Goal: Transaction & Acquisition: Book appointment/travel/reservation

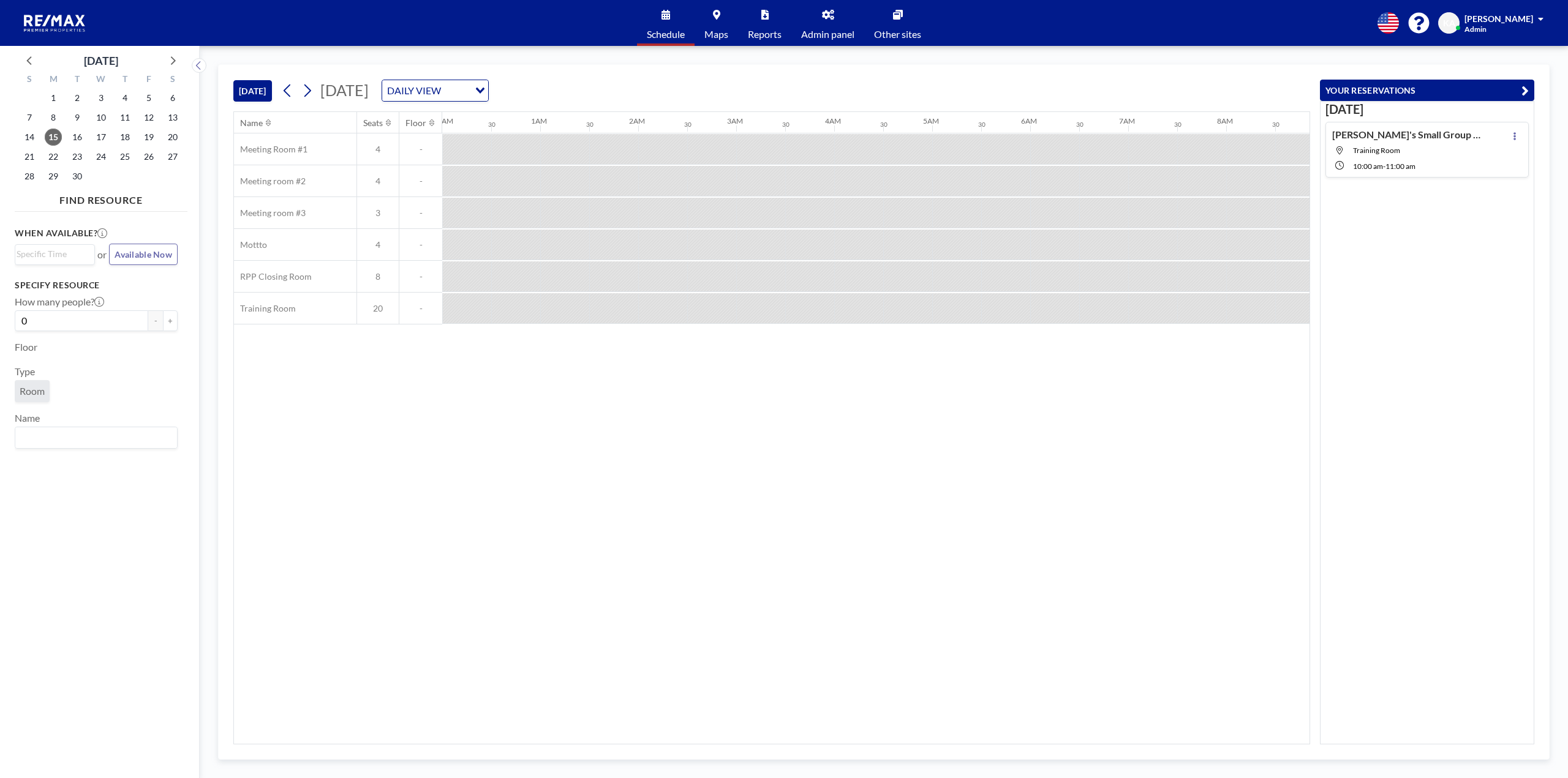
scroll to position [0, 833]
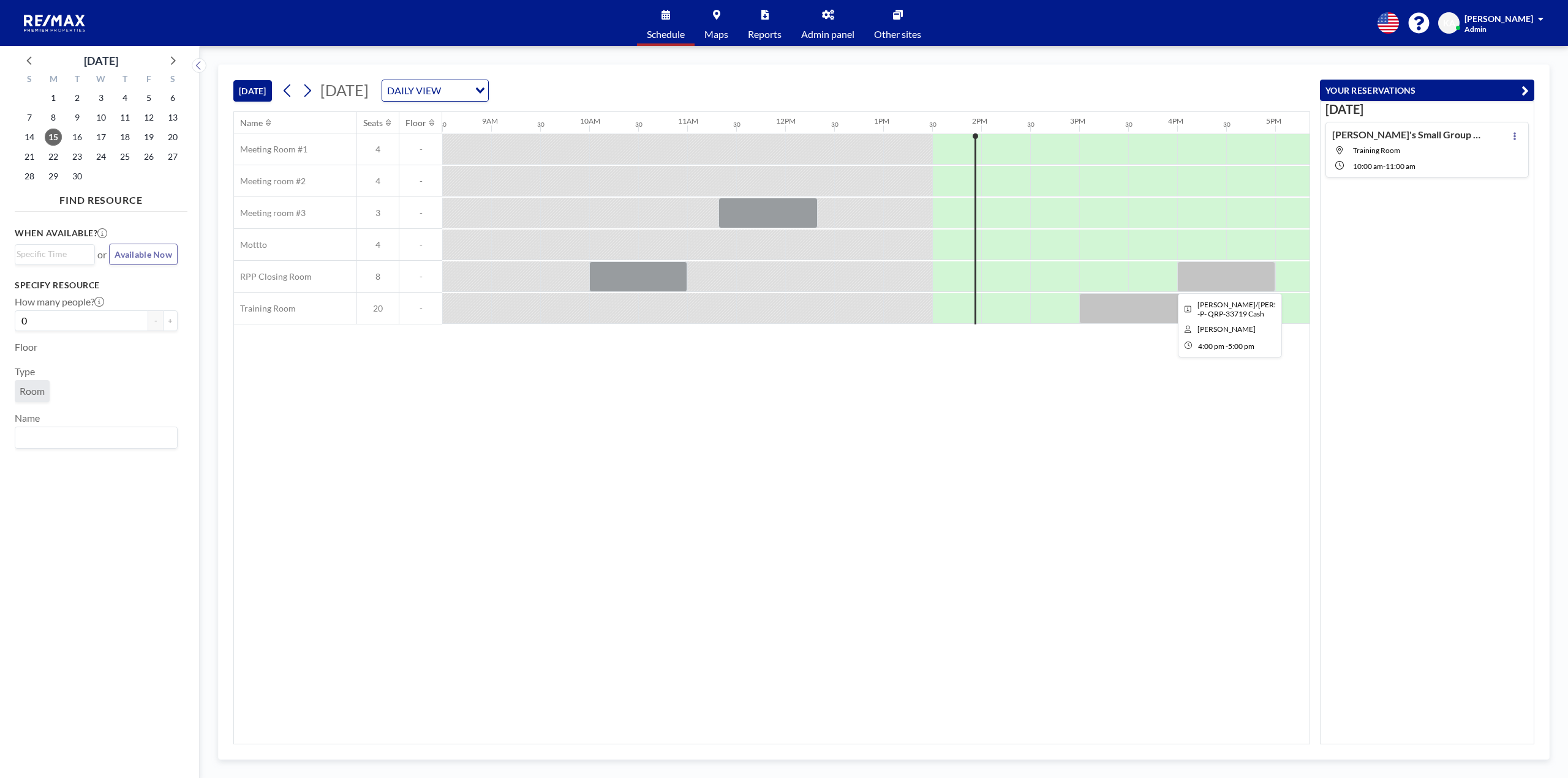
click at [1195, 277] on div at bounding box center [1225, 276] width 98 height 30
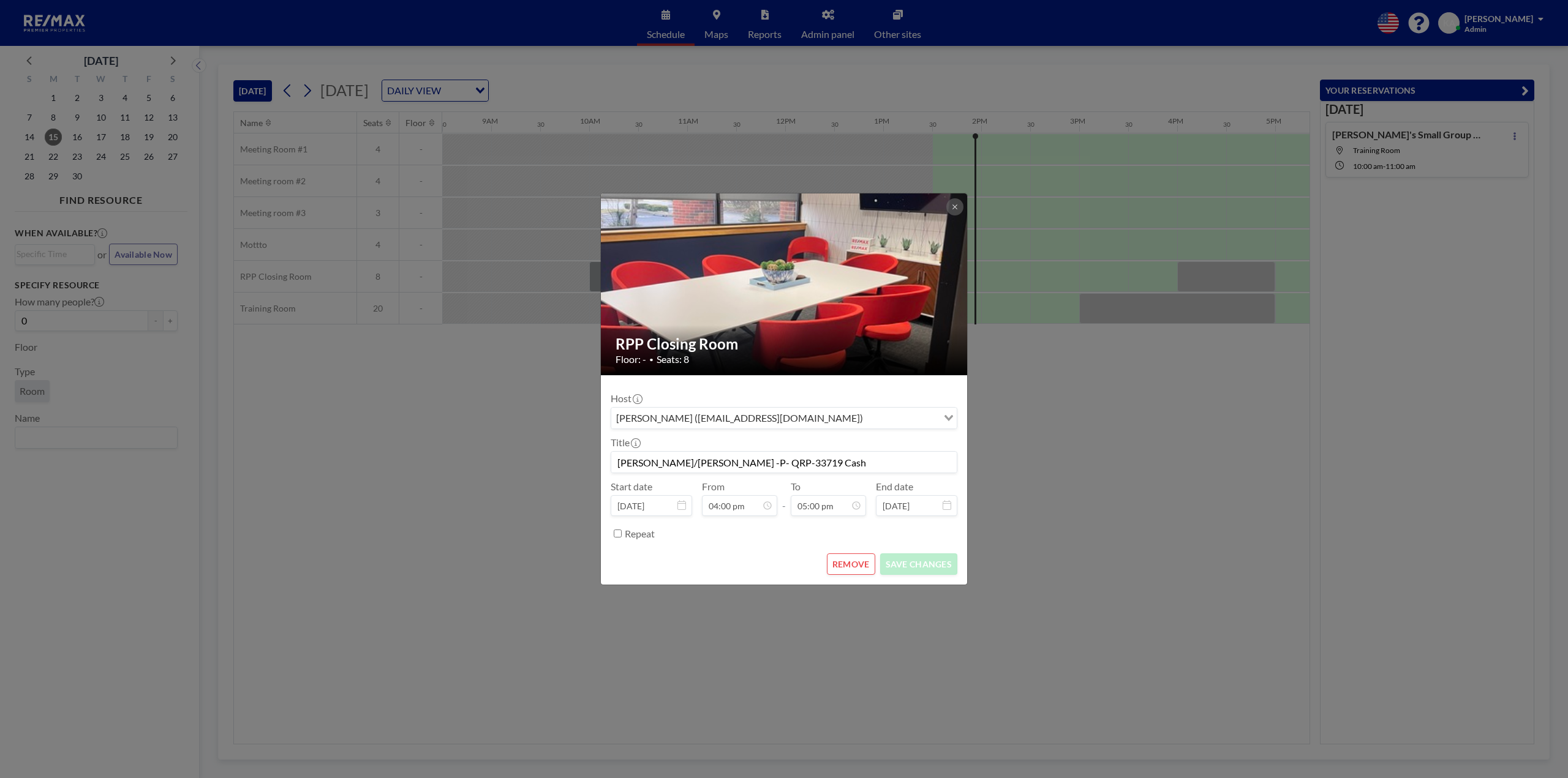
click at [946, 210] on button at bounding box center [954, 207] width 17 height 17
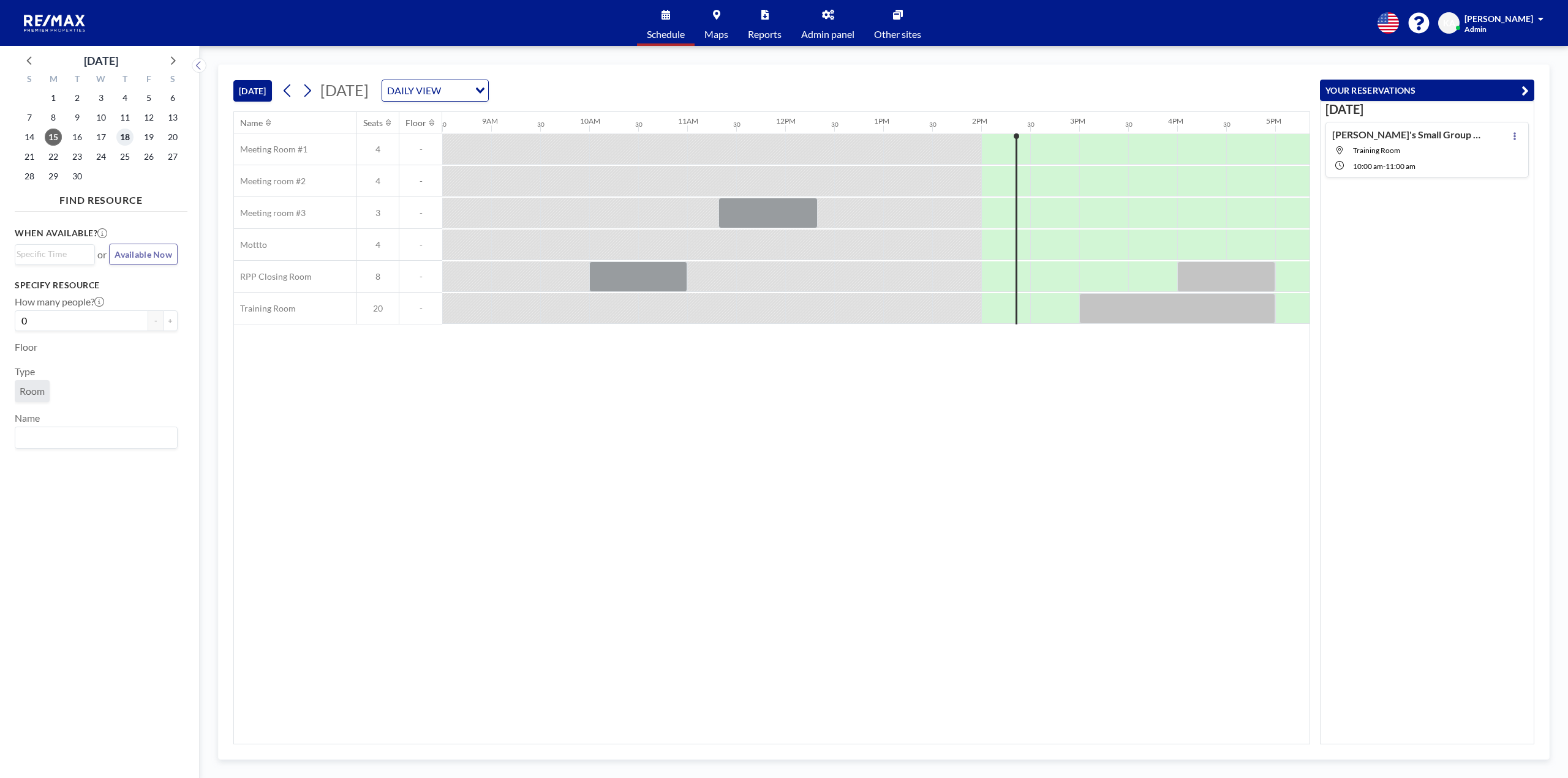
click at [120, 137] on span "18" at bounding box center [125, 137] width 17 height 17
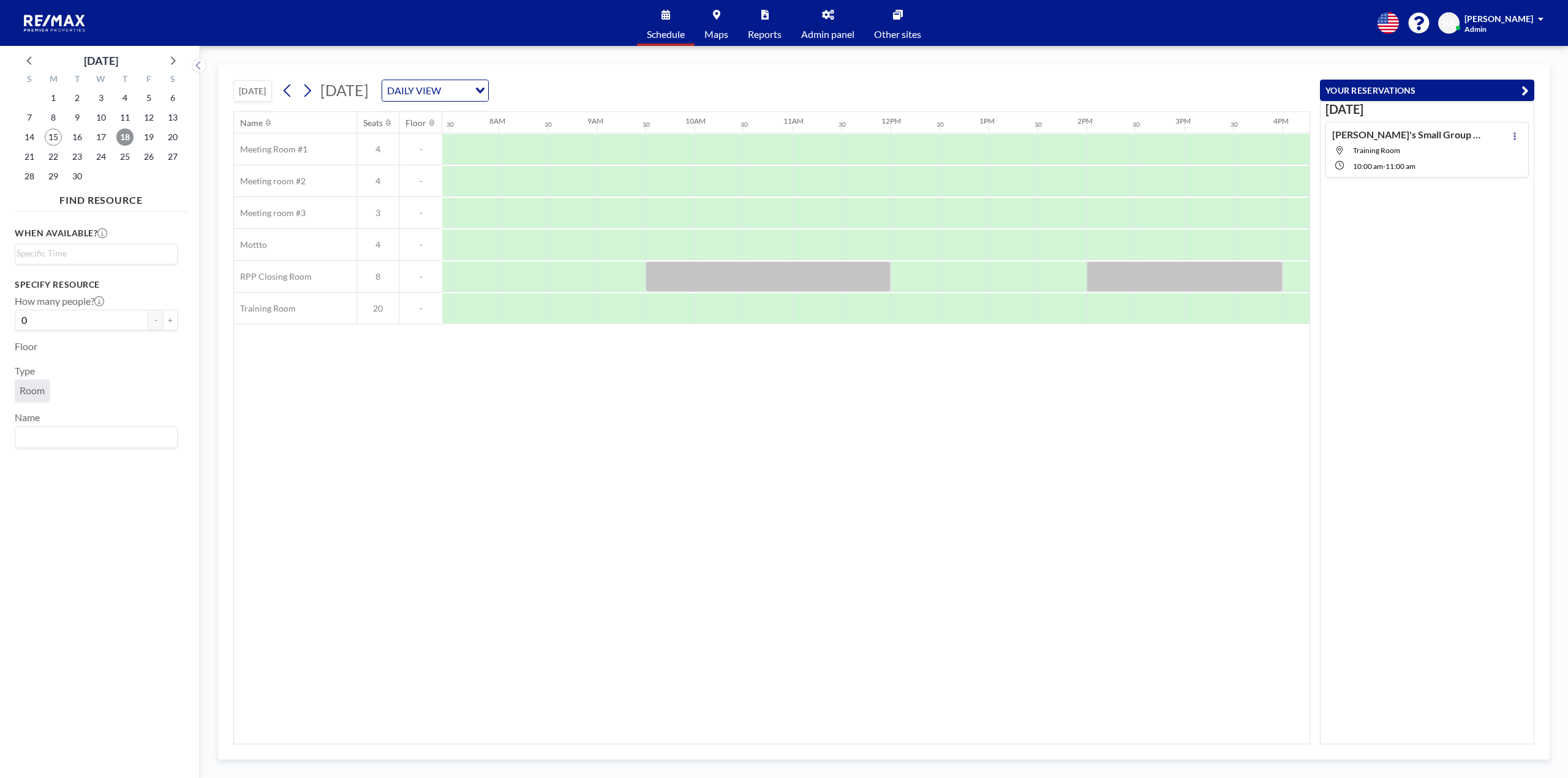
scroll to position [0, 735]
click at [987, 170] on div at bounding box center [1006, 181] width 49 height 30
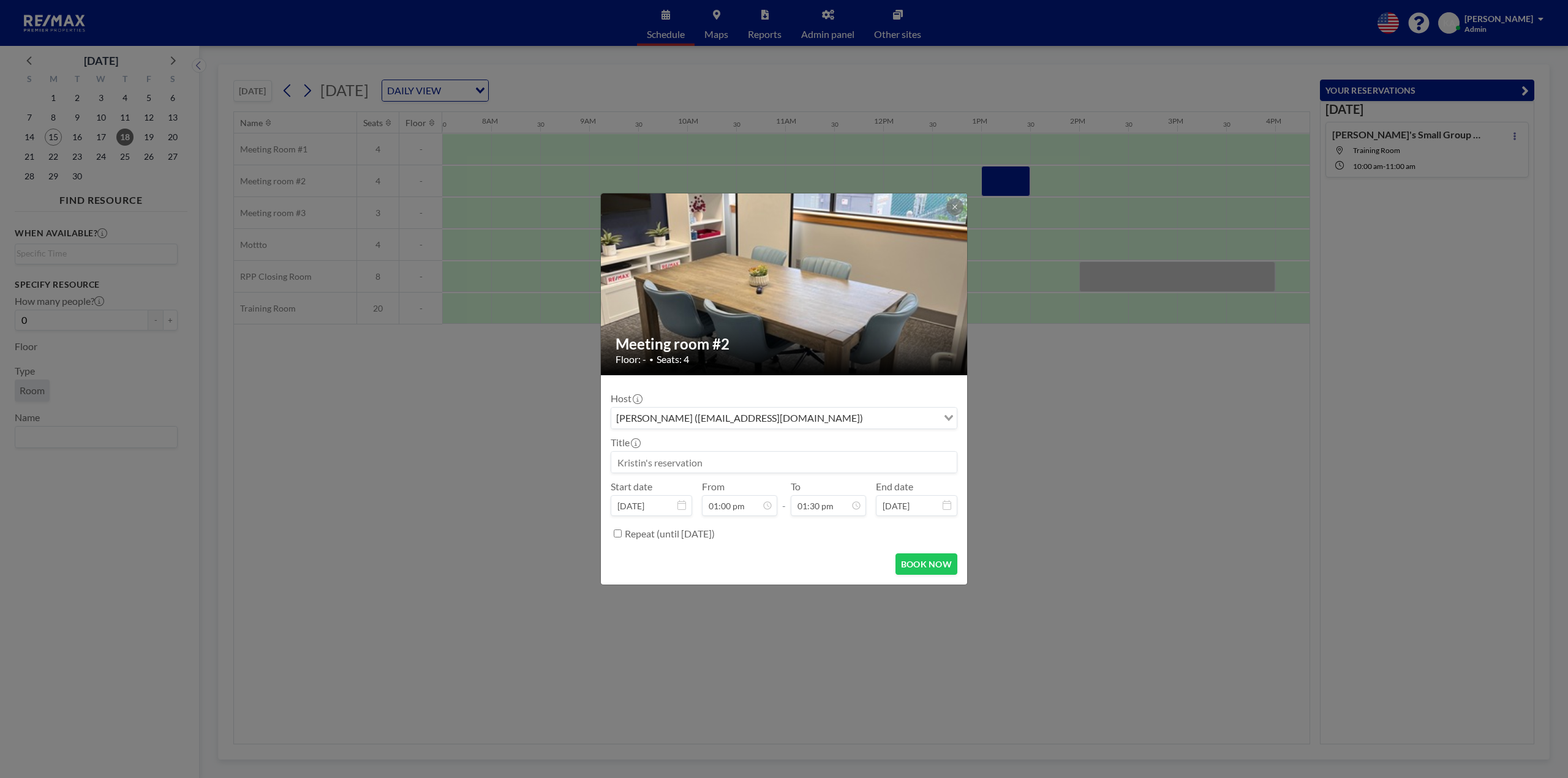
click at [815, 452] on input at bounding box center [783, 462] width 346 height 21
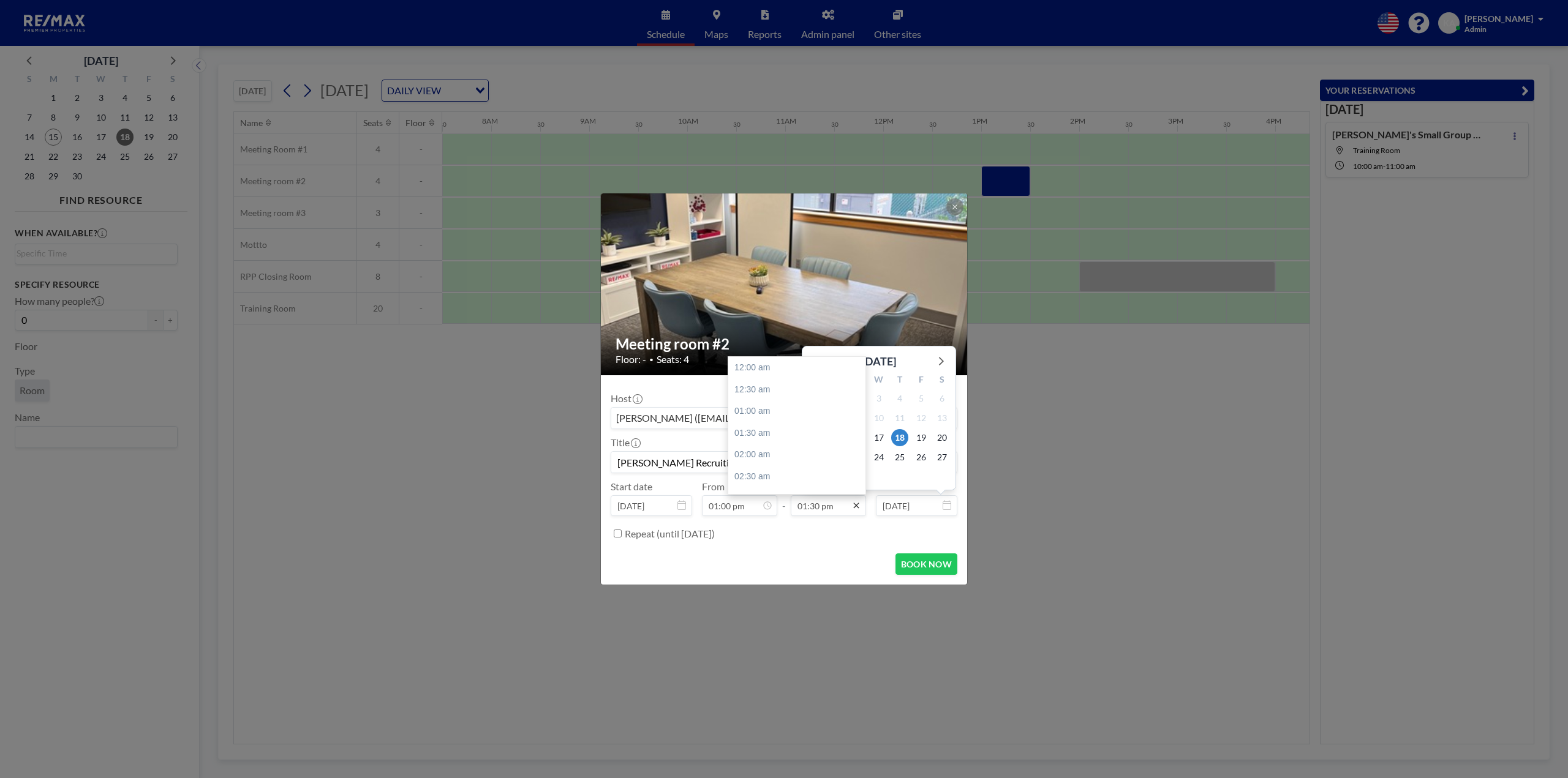
scroll to position [589, 0]
click at [826, 504] on input "01:30 pm" at bounding box center [829, 505] width 76 height 21
click at [775, 393] on div "02:00 pm" at bounding box center [799, 389] width 143 height 22
type input "[PERSON_NAME] Recruiting Meeting"
type input "02:00 pm"
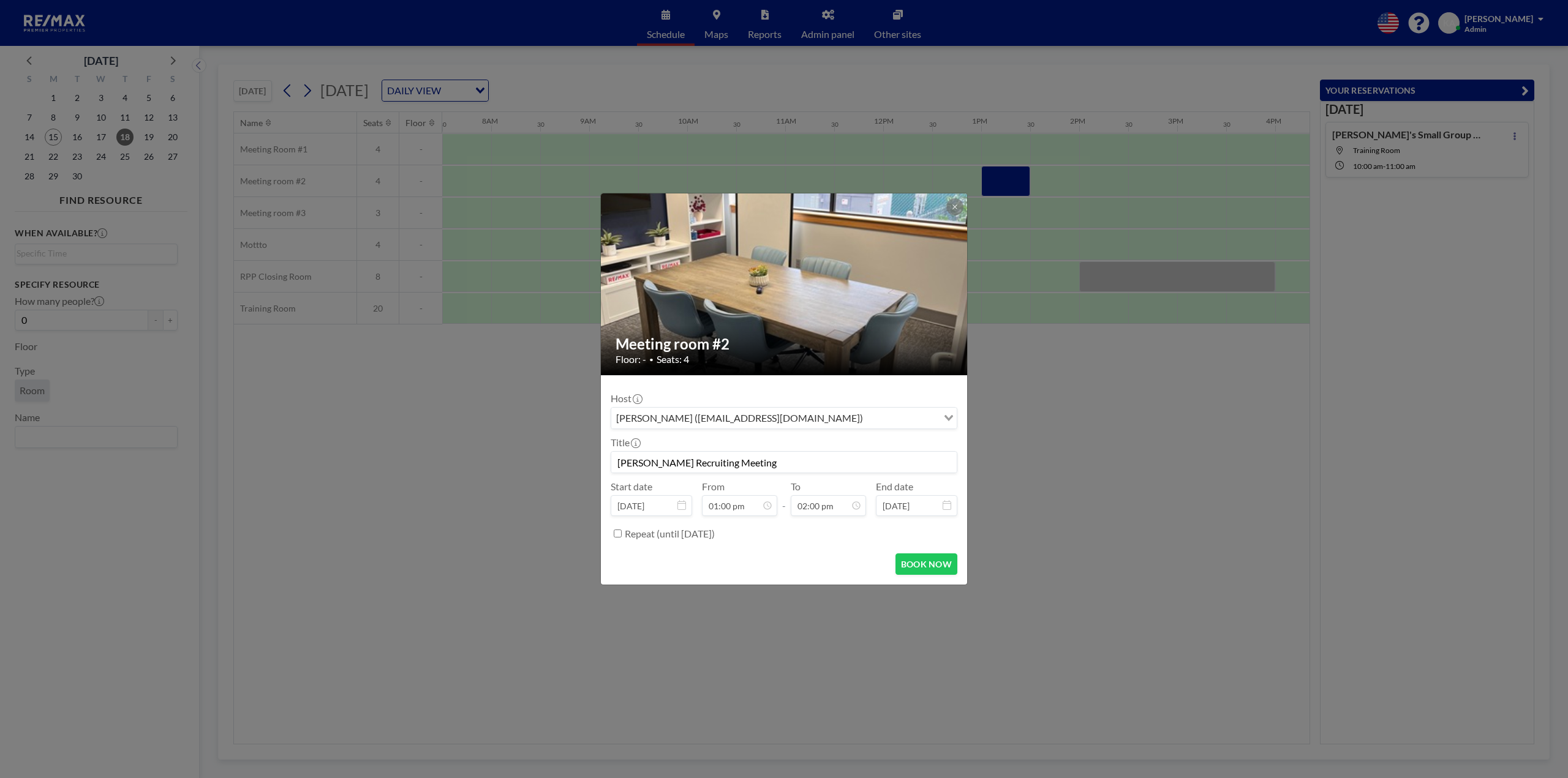
scroll to position [610, 0]
click at [788, 563] on div "BOOK NOW" at bounding box center [784, 564] width 347 height 22
click at [932, 566] on button "BOOK NOW" at bounding box center [926, 564] width 62 height 22
